Goal: Task Accomplishment & Management: Use online tool/utility

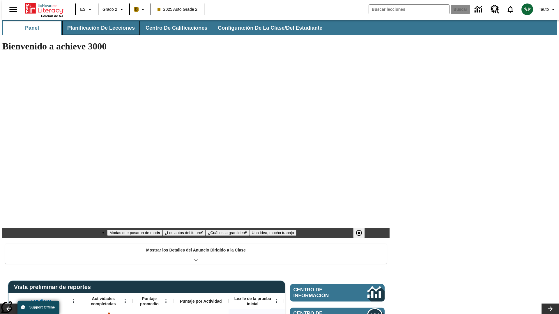
click at [97, 28] on span "Planificación de lecciones" at bounding box center [101, 28] width 68 height 7
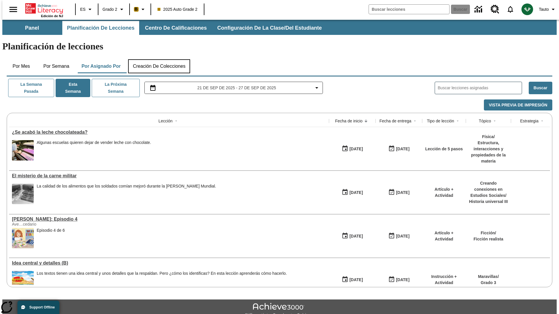
click at [159, 59] on button "Creación de colecciones" at bounding box center [159, 66] width 62 height 14
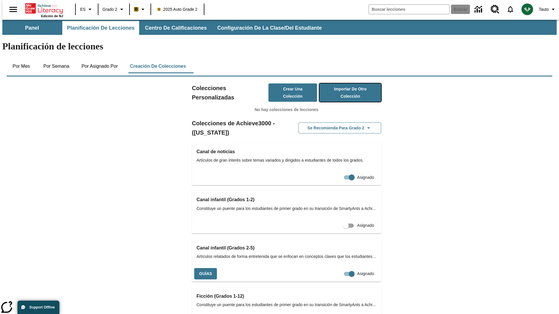
click at [342, 84] on button "Importar de otro Colección" at bounding box center [350, 93] width 62 height 18
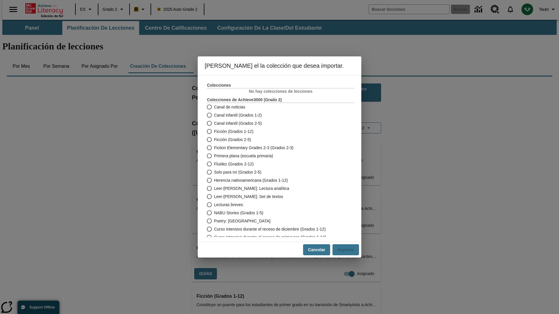
click at [276, 148] on span "Fiction Elementary Grades 2-3 (Grados 2-3)" at bounding box center [253, 148] width 79 height 6
click at [214, 148] on input "Fiction Elementary Grades 2-3 (Grados 2-3)" at bounding box center [209, 148] width 10 height 8
radio input "true"
click at [348, 250] on button "Importar" at bounding box center [345, 249] width 26 height 11
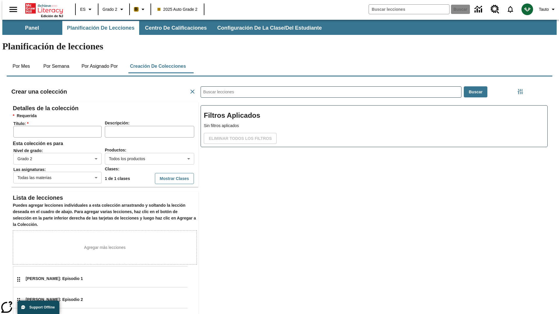
scroll to position [116, 175]
type input "hVPDqYjeZg"
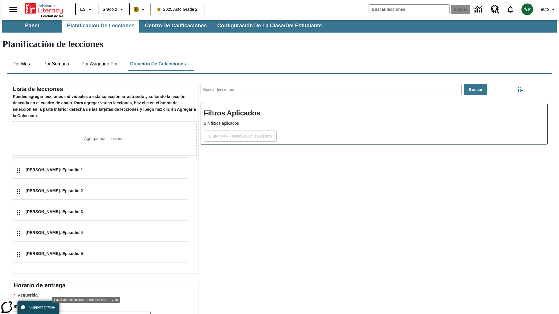
type input "2"
click at [147, 306] on body "Saltar al contenido principal Edición de NJ ES Grado 2 B 2025 Auto Grade 2 Busc…" at bounding box center [279, 199] width 554 height 365
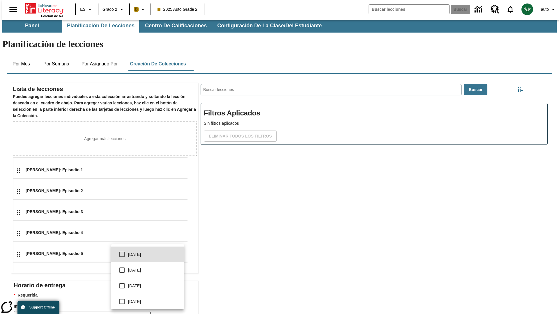
scroll to position [111, 0]
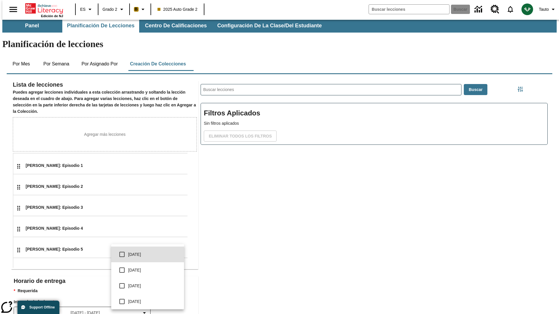
click at [122, 255] on input "checkbox" at bounding box center [122, 255] width 12 height 12
checkbox input "true"
type input "0"
